Goal: Task Accomplishment & Management: Manage account settings

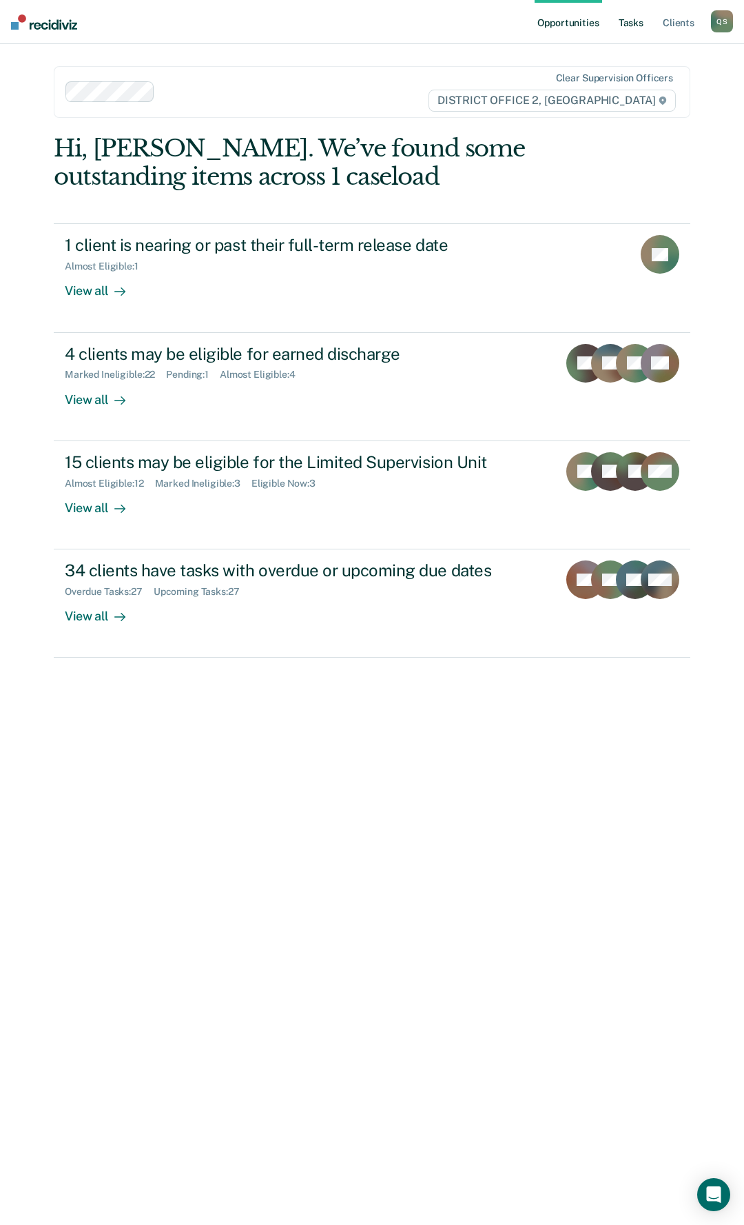
click at [633, 23] on link "Tasks" at bounding box center [631, 22] width 30 height 44
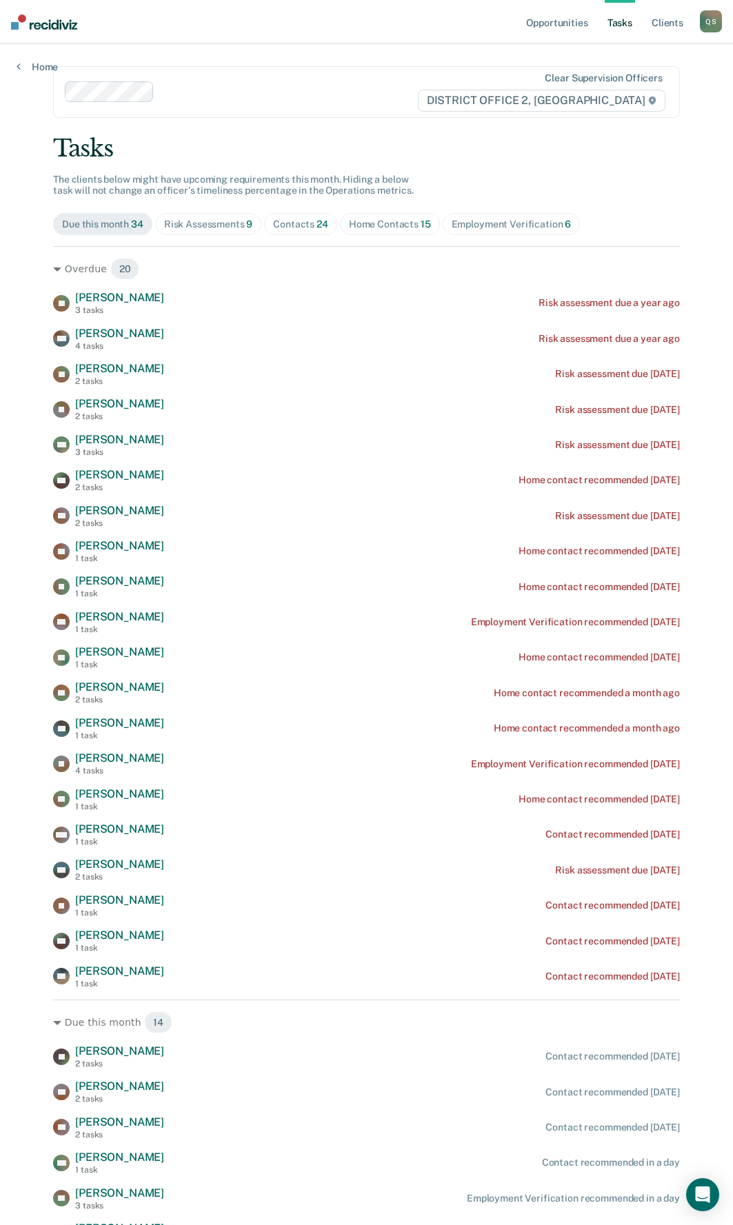
click at [378, 225] on div "Home Contacts 15" at bounding box center [390, 224] width 82 height 12
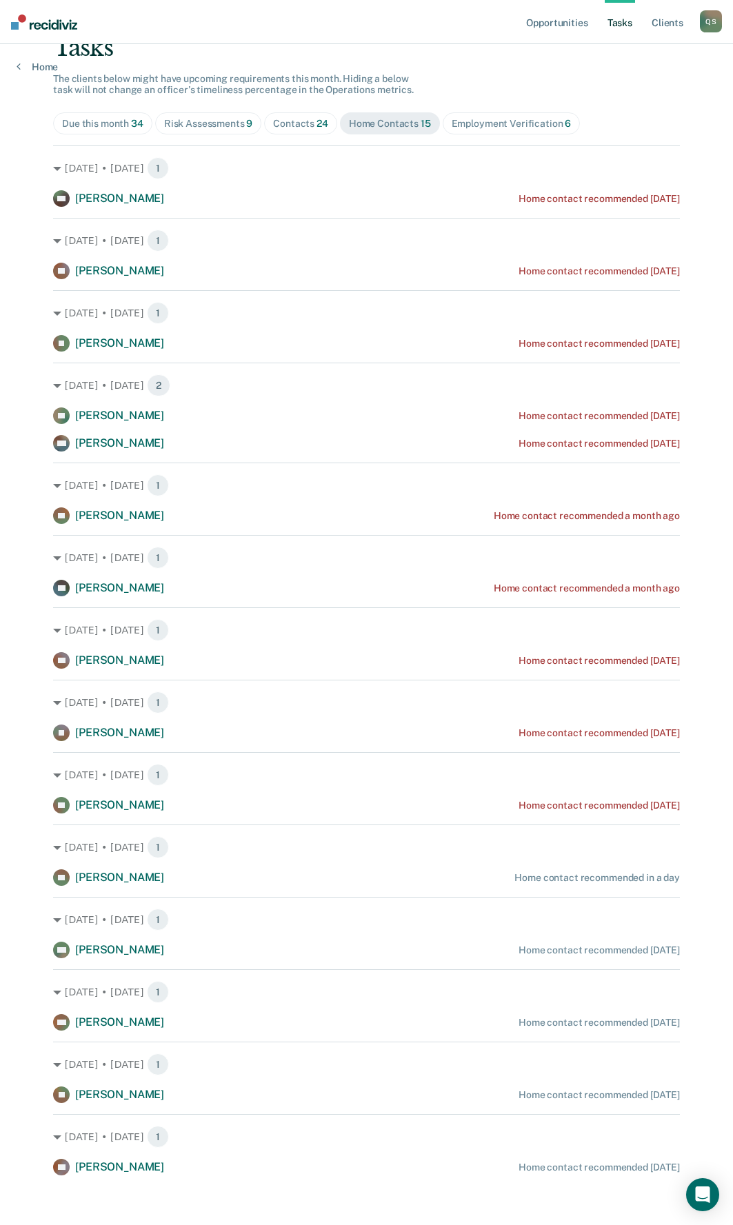
scroll to position [106, 0]
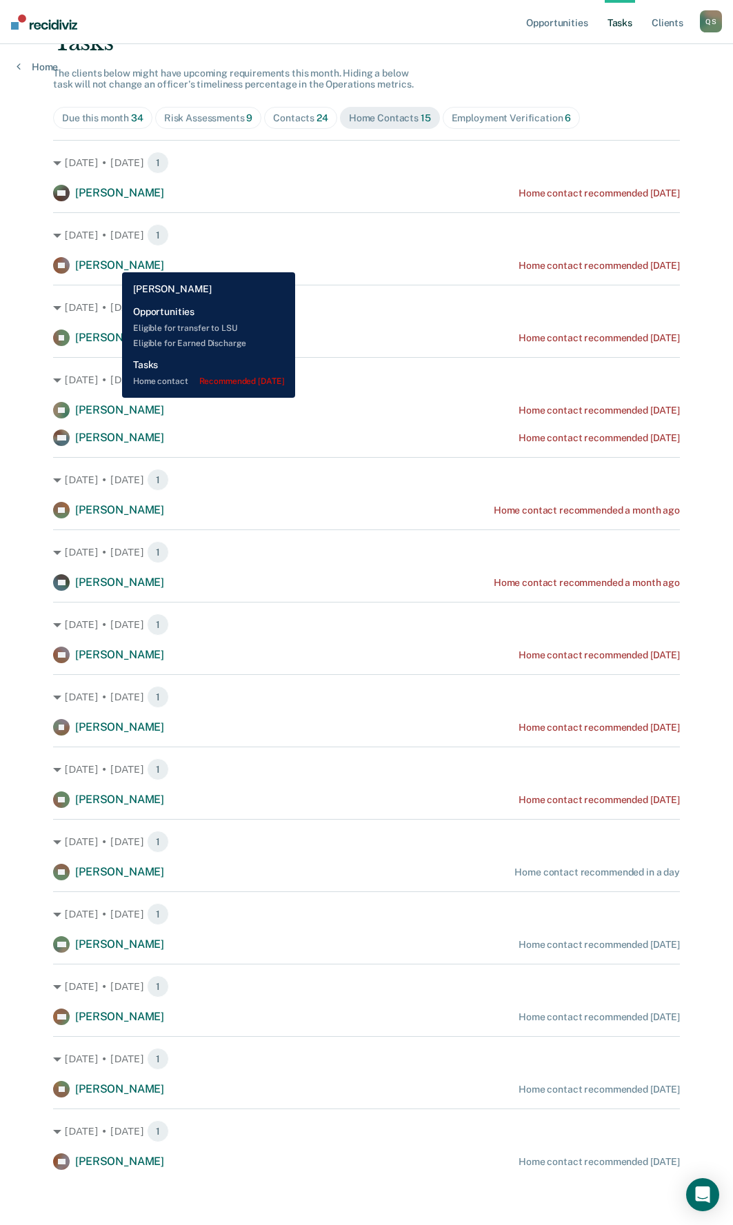
click at [112, 262] on span "[PERSON_NAME]" at bounding box center [119, 264] width 89 height 13
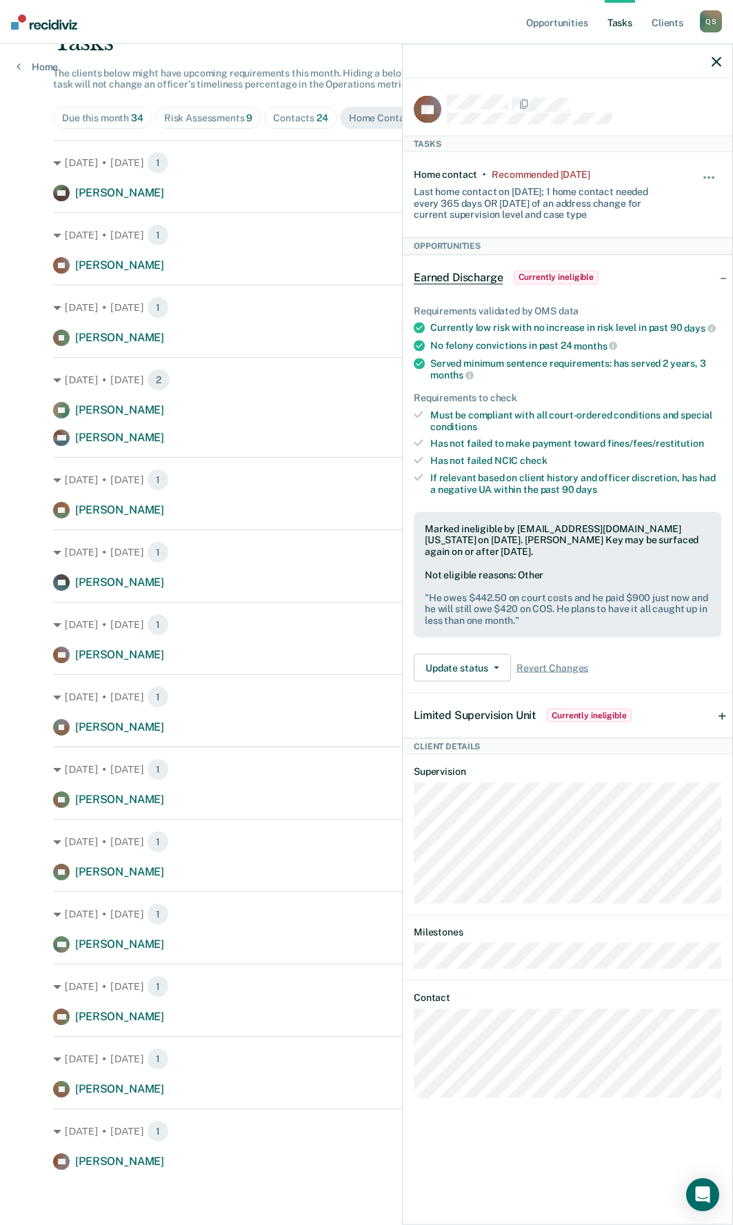
click at [135, 592] on div "[DATE] • [DATE] 1 SH [PERSON_NAME] Home contact recommended [DATE] [DATE] • [DA…" at bounding box center [366, 655] width 627 height 1030
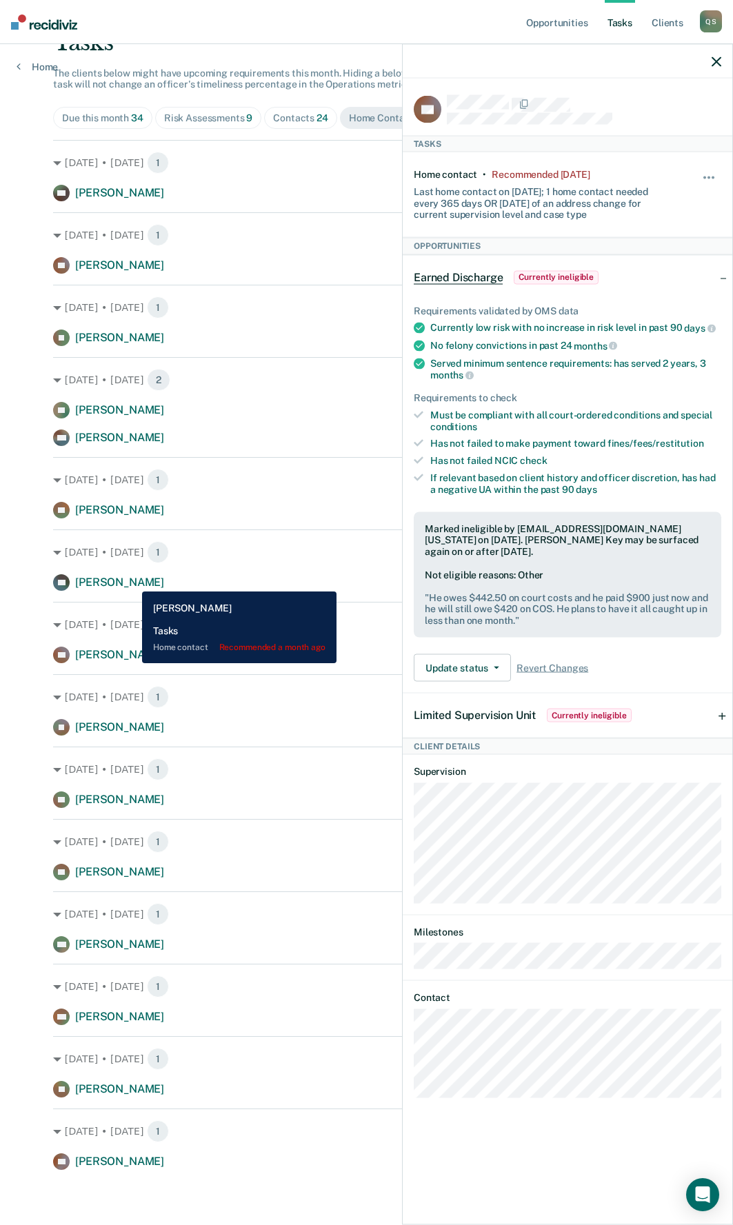
click at [132, 581] on span "[PERSON_NAME]" at bounding box center [119, 582] width 89 height 13
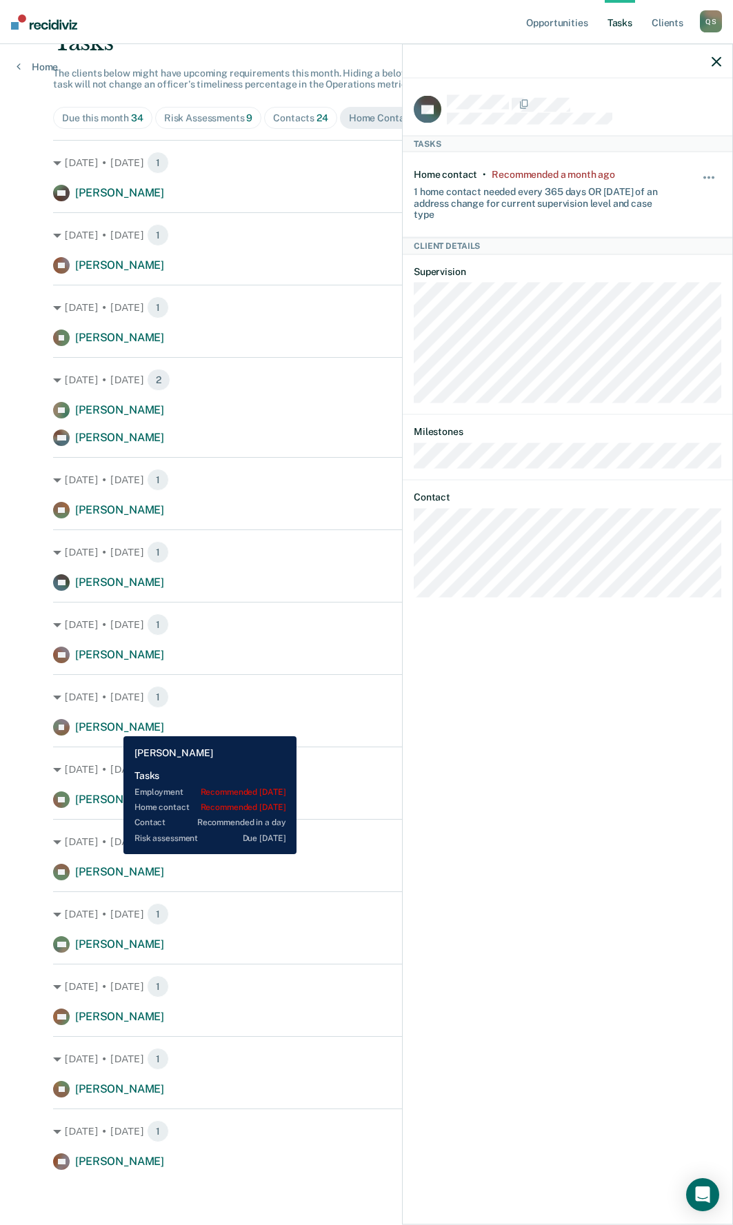
click at [113, 726] on span "[PERSON_NAME]" at bounding box center [119, 726] width 89 height 13
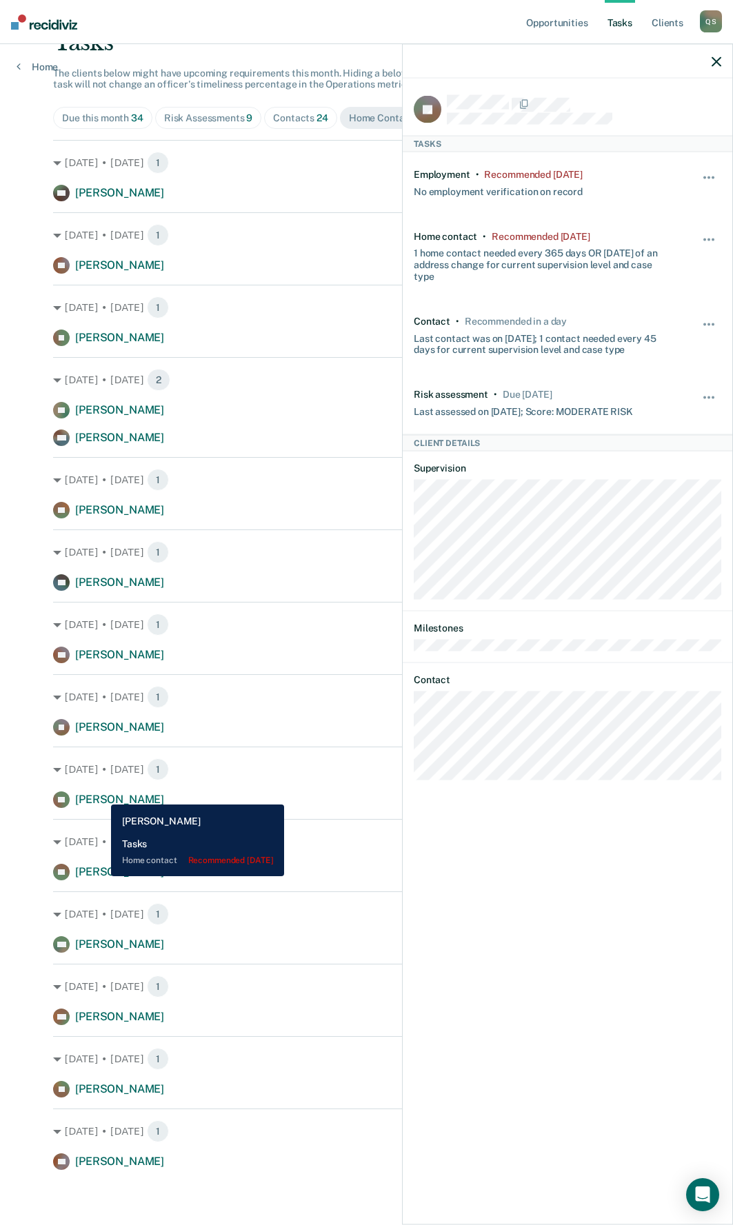
click at [101, 794] on span "[PERSON_NAME]" at bounding box center [119, 799] width 89 height 13
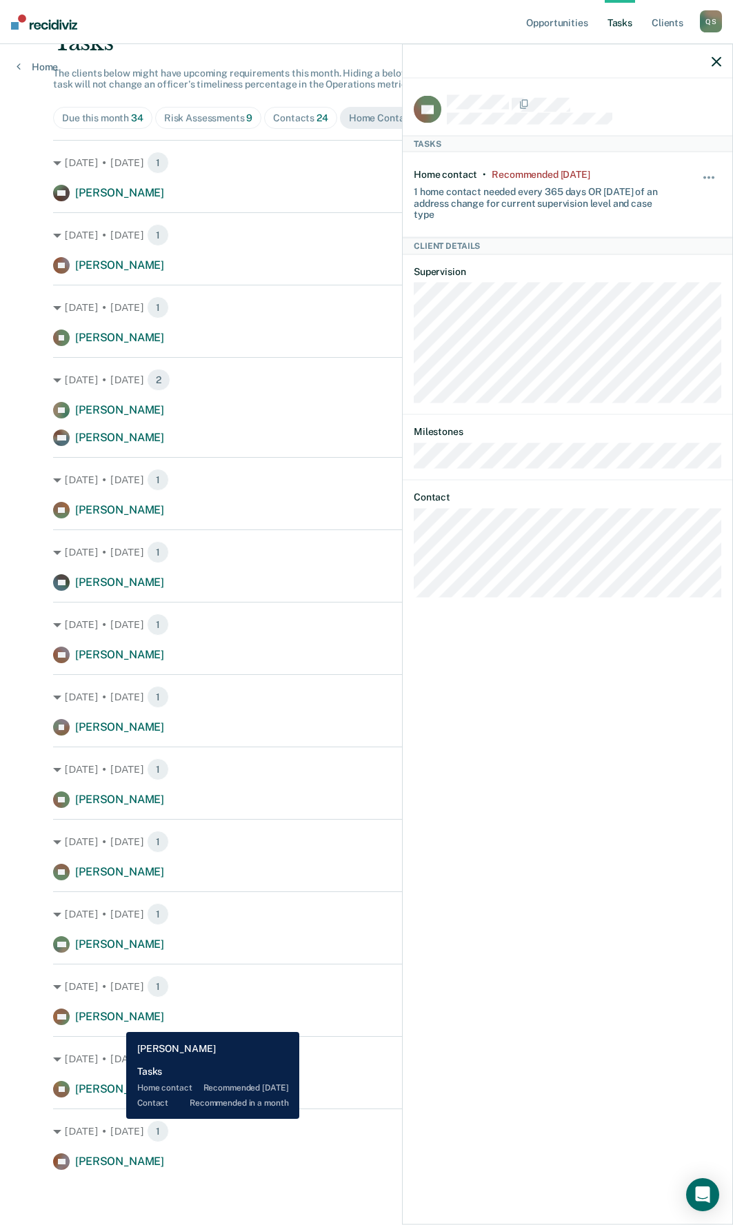
click at [116, 1021] on span "[PERSON_NAME]" at bounding box center [119, 1016] width 89 height 13
